Goal: Ask a question

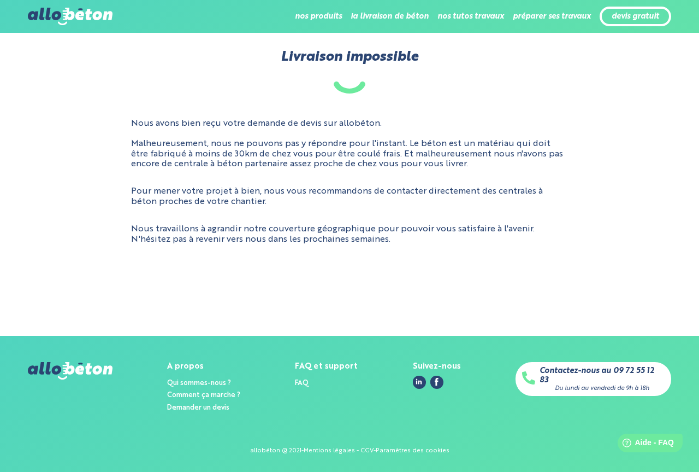
drag, startPoint x: 140, startPoint y: 145, endPoint x: 545, endPoint y: 161, distance: 405.2
click at [545, 161] on p "Nous avons bien reçu votre demande de devis sur allobéton. Malheureusement, nou…" at bounding box center [349, 144] width 437 height 50
drag, startPoint x: 468, startPoint y: 164, endPoint x: 475, endPoint y: 166, distance: 8.0
click at [468, 164] on p "Nous avons bien reçu votre demande de devis sur allobéton. Malheureusement, nou…" at bounding box center [349, 144] width 437 height 50
drag, startPoint x: 468, startPoint y: 167, endPoint x: 471, endPoint y: 178, distance: 11.3
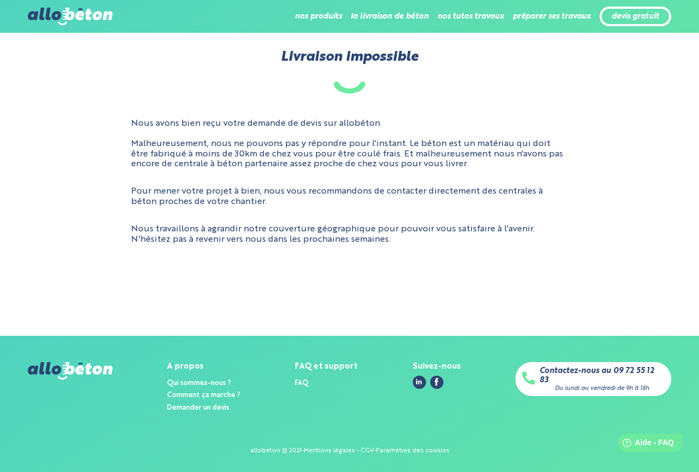
click at [468, 168] on p "Nous avons bien reçu votre demande de devis sur allobéton. Malheureusement, nou…" at bounding box center [349, 144] width 437 height 50
click at [467, 195] on p "Pour mener votre projet à bien, nous vous recommandons de contacter directement…" at bounding box center [349, 196] width 437 height 20
drag, startPoint x: 244, startPoint y: 201, endPoint x: 114, endPoint y: 126, distance: 149.6
click at [114, 126] on div "Nous avons bien reçu votre demande de devis sur allobéton. Malheureusement, nou…" at bounding box center [350, 181] width 644 height 143
click at [269, 85] on h1 "Livraison impossible" at bounding box center [349, 71] width 699 height 44
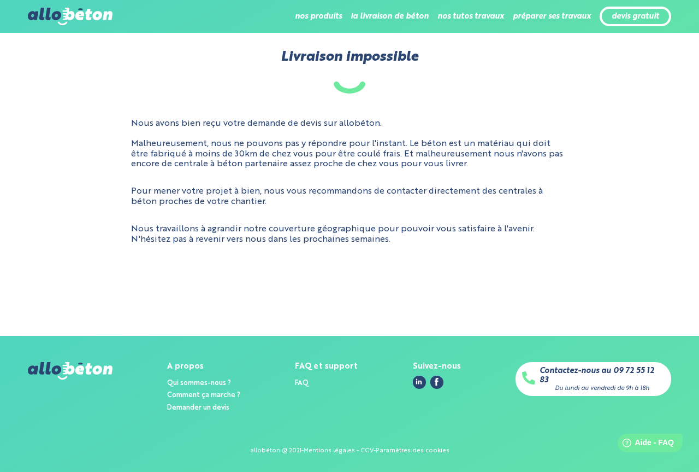
drag, startPoint x: 381, startPoint y: 243, endPoint x: 66, endPoint y: 114, distance: 341.1
click at [66, 114] on div "Nous avons bien reçu votre demande de devis sur allobéton. Malheureusement, nou…" at bounding box center [350, 181] width 644 height 143
click at [348, 160] on p "Nous avons bien reçu votre demande de devis sur allobéton. Malheureusement, nou…" at bounding box center [349, 144] width 437 height 50
drag, startPoint x: 341, startPoint y: 240, endPoint x: 132, endPoint y: 121, distance: 240.8
click at [132, 121] on div "Nous avons bien reçu votre demande de devis sur allobéton. Malheureusement, nou…" at bounding box center [350, 181] width 644 height 143
